Goal: Transaction & Acquisition: Purchase product/service

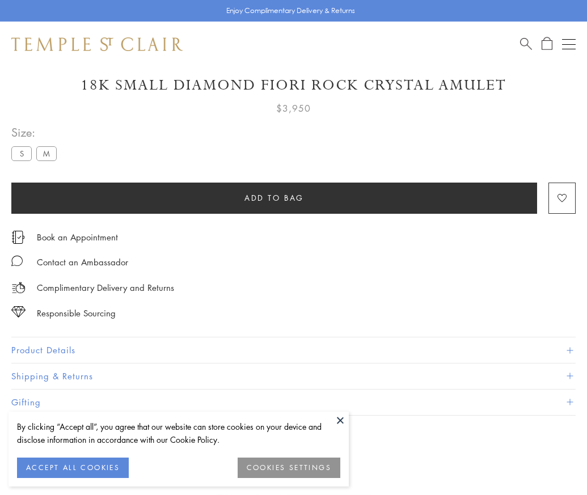
scroll to position [54, 0]
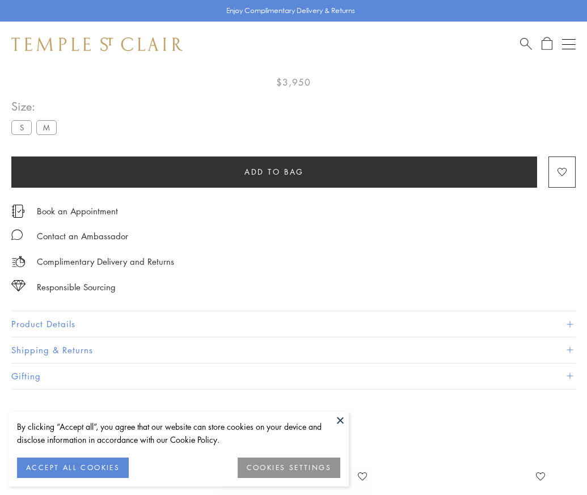
click at [274, 171] on span "Add to bag" at bounding box center [275, 172] width 60 height 12
